Goal: Task Accomplishment & Management: Manage account settings

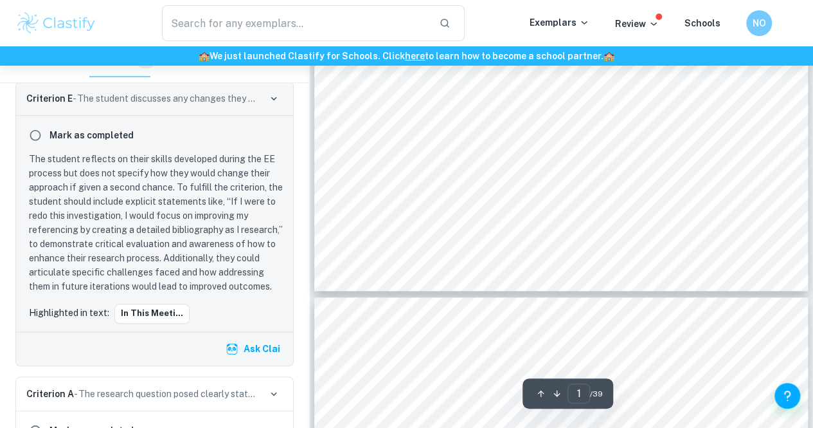
scroll to position [386, 0]
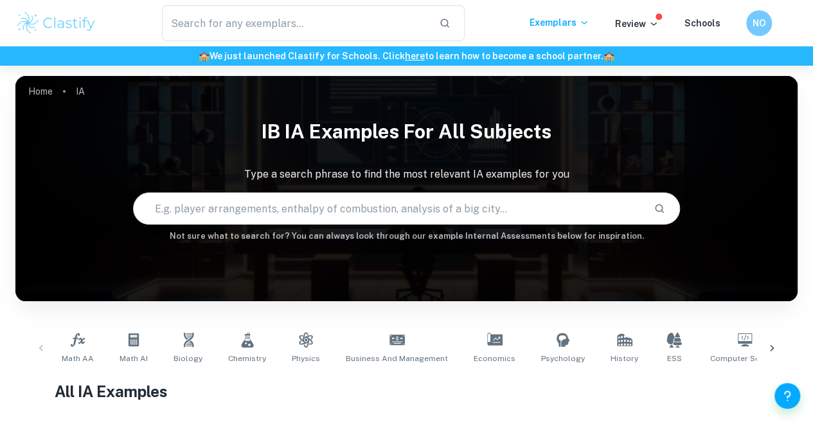
click at [748, 12] on div "NO" at bounding box center [771, 23] width 51 height 26
click at [761, 26] on h6 "NO" at bounding box center [759, 23] width 15 height 14
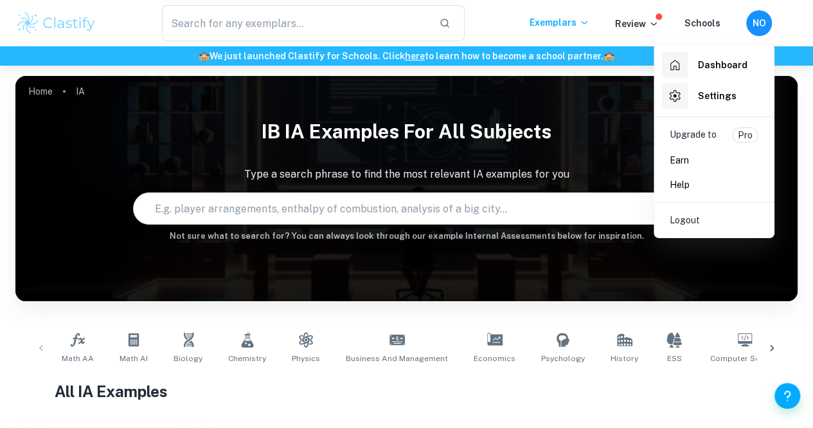
click at [737, 71] on h6 "Dashboard" at bounding box center [723, 65] width 50 height 14
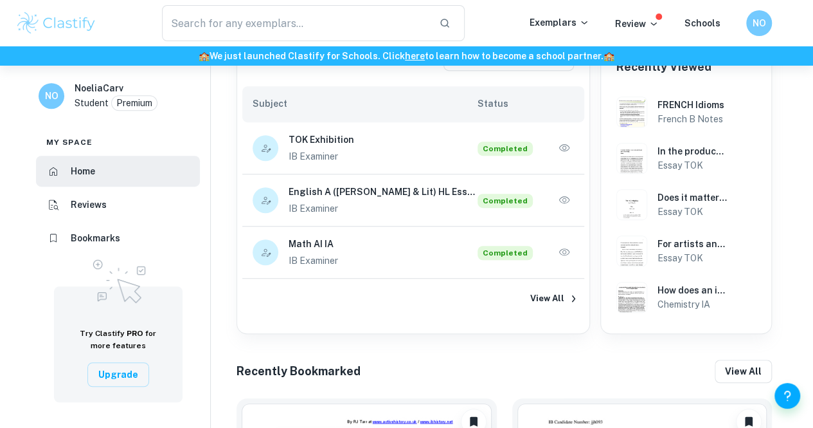
scroll to position [332, 0]
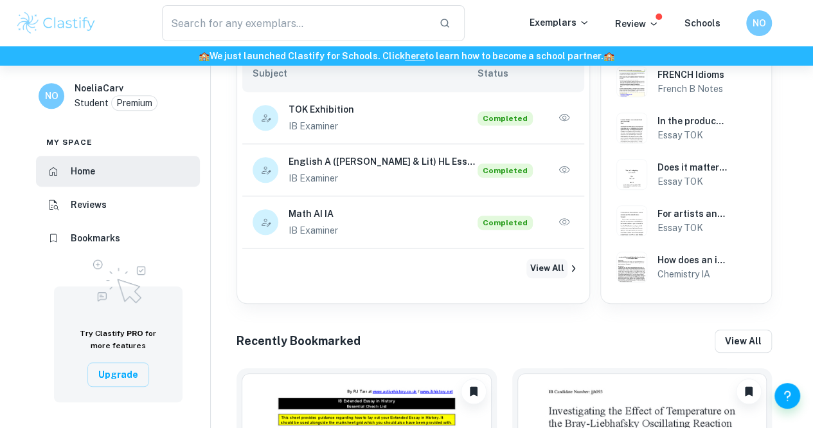
click at [550, 270] on button "View All" at bounding box center [547, 267] width 41 height 19
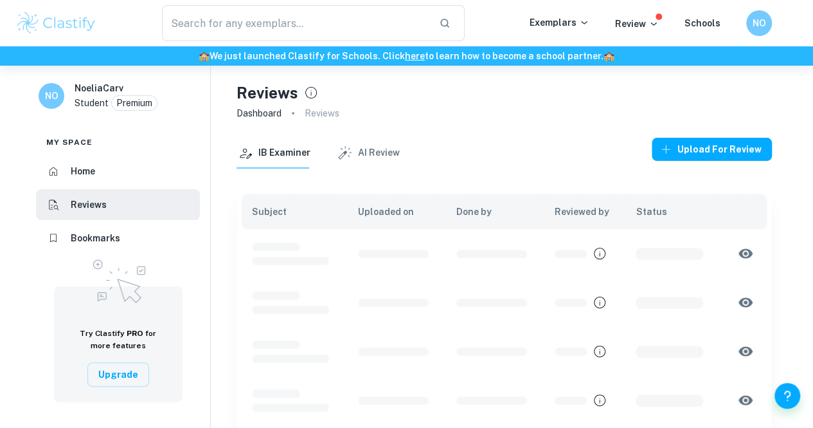
scroll to position [87, 0]
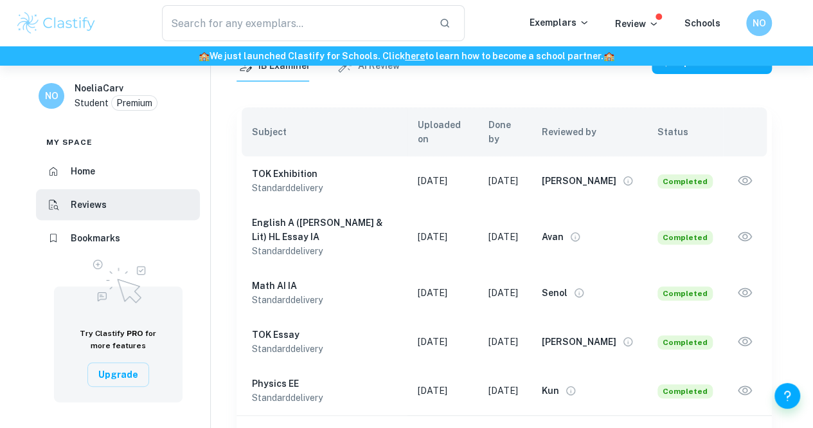
click at [646, 401] on body "We value your privacy We use cookies to enhance your browsing experience, serve…" at bounding box center [406, 193] width 813 height 428
click at [633, 402] on li "25" at bounding box center [631, 400] width 33 height 23
type input "25"
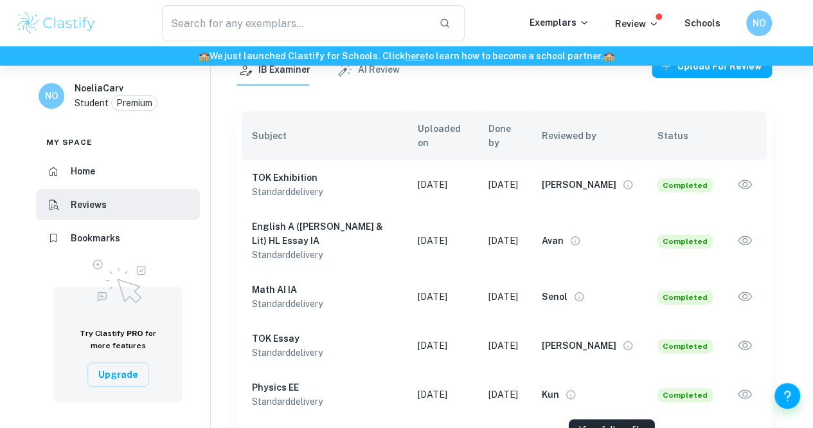
scroll to position [82, 0]
